Goal: Find contact information: Find contact information

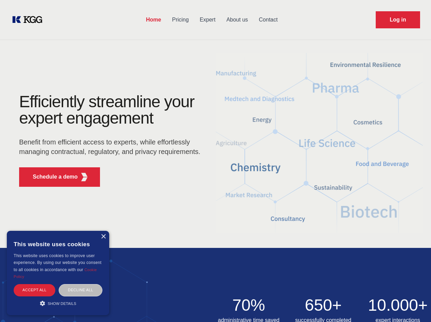
click at [215, 161] on div "Efficiently streamline your expert engagement Benefit from efficient access to …" at bounding box center [111, 142] width 207 height 99
click at [51, 177] on p "Schedule a demo" at bounding box center [55, 177] width 45 height 8
click at [103, 236] on div "× This website uses cookies This website uses cookies to improve user experienc…" at bounding box center [58, 273] width 102 height 84
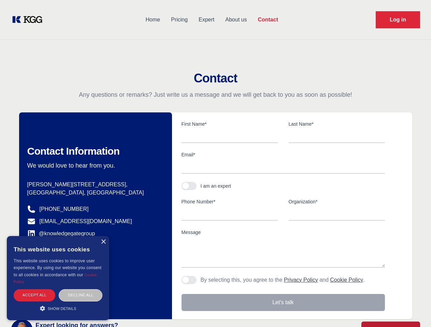
click at [34, 290] on div "Accept all" at bounding box center [35, 296] width 42 height 12
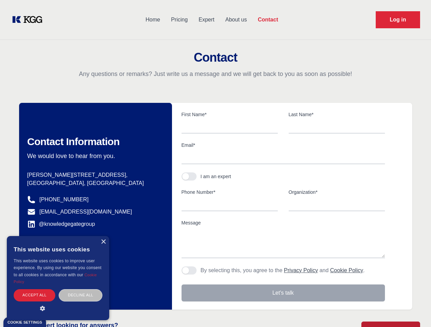
click at [81, 290] on div "Decline all" at bounding box center [81, 296] width 44 height 12
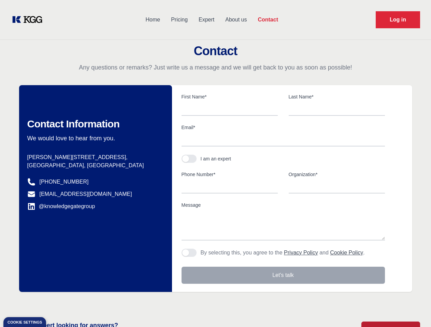
click at [58, 303] on main "Contact Any questions or remarks? Just write us a message and we will get back …" at bounding box center [215, 177] width 431 height 355
